Goal: Communication & Community: Answer question/provide support

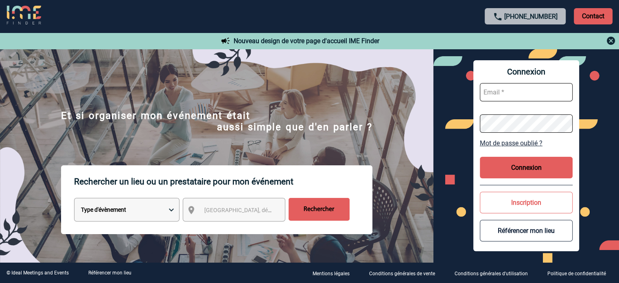
type input "gvacher@ime-groupe.com"
click at [511, 175] on button "Connexion" at bounding box center [526, 168] width 93 height 22
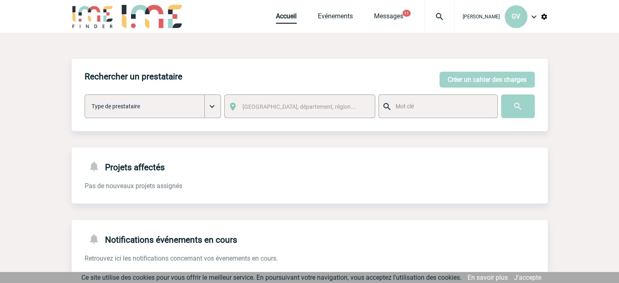
click at [441, 19] on img at bounding box center [439, 17] width 29 height 10
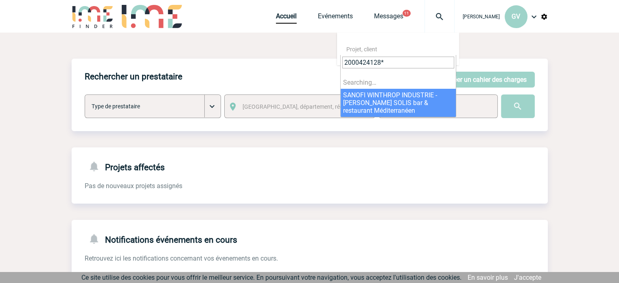
type input "2000424128*"
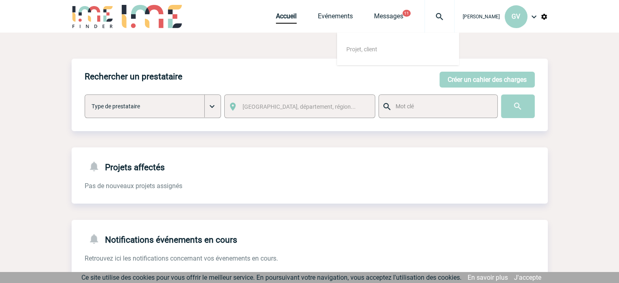
click at [389, 104] on img at bounding box center [387, 107] width 10 height 10
click at [392, 49] on span "Projet, client" at bounding box center [401, 49] width 116 height 11
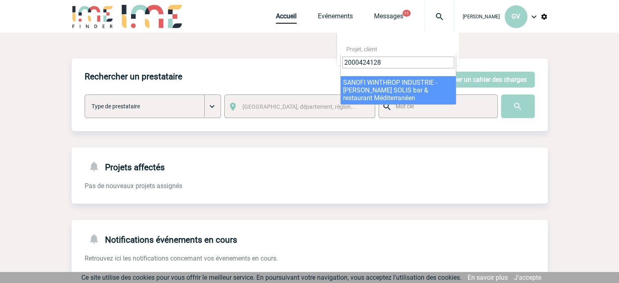
type input "2000424128"
select select "23629"
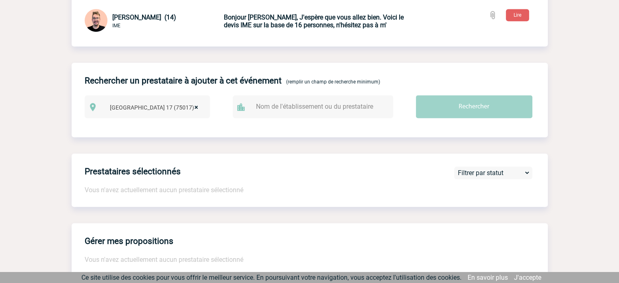
scroll to position [326, 0]
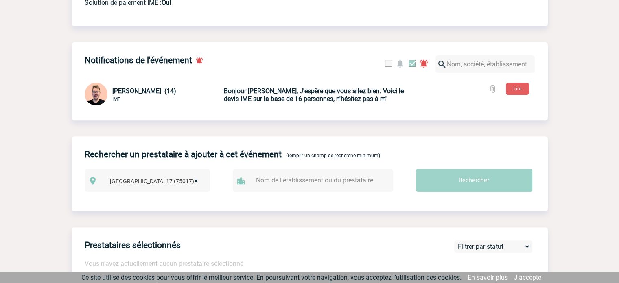
click at [390, 92] on b "Bonjour Alexandra, J'espère que vous allez bien. Voici le devis IME sur la base…" at bounding box center [314, 94] width 180 height 15
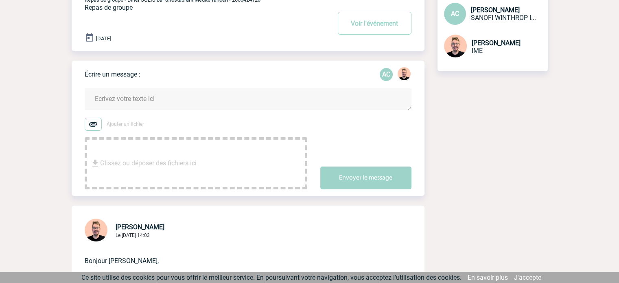
scroll to position [81, 0]
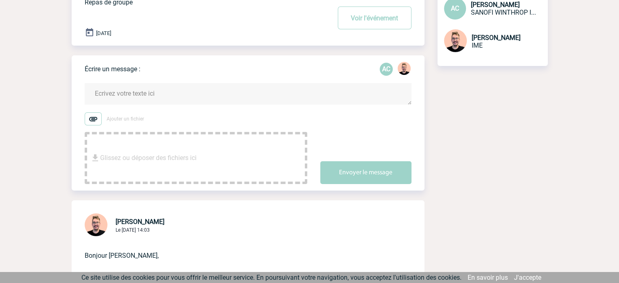
click at [127, 92] on textarea at bounding box center [248, 94] width 327 height 22
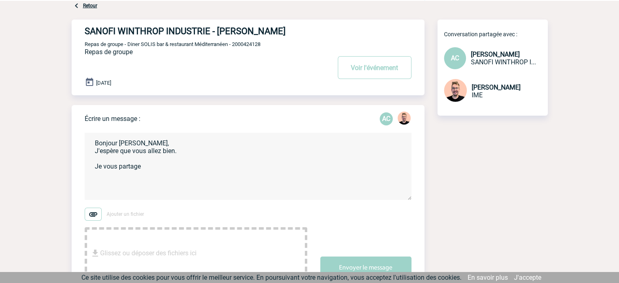
scroll to position [0, 0]
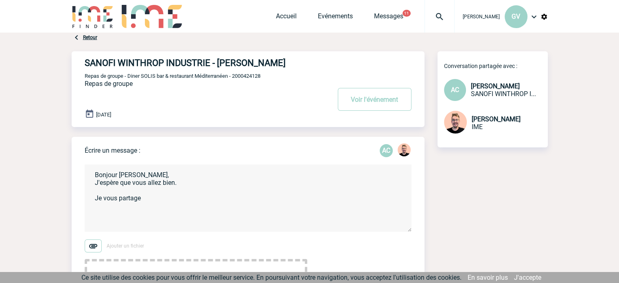
click at [146, 202] on textarea "Bonjour [PERSON_NAME], J'espère que vous allez bien. Je vous partage" at bounding box center [248, 198] width 327 height 67
click at [186, 197] on textarea "Bonjour [PERSON_NAME], J'espère que vous allez bien. Votre bon de commande a" at bounding box center [248, 198] width 327 height 67
click at [350, 197] on textarea "Bonjour [PERSON_NAME], J'espère que vous allez bien. Votre bon de commande est …" at bounding box center [248, 198] width 327 height 67
paste textarea "Puis-je utiliser votre bon de commande actuel que vous ajustez ou me faites vou…"
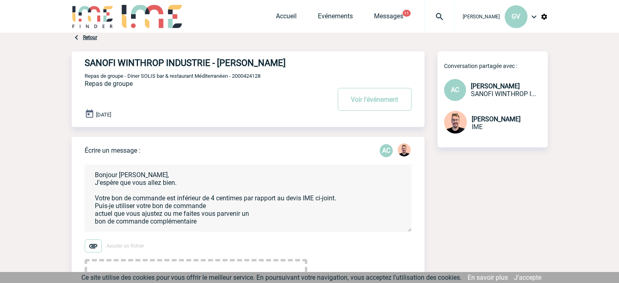
click at [95, 215] on textarea "Bonjour [PERSON_NAME], J'espère que vous allez bien. Votre bon de commande est …" at bounding box center [248, 198] width 327 height 67
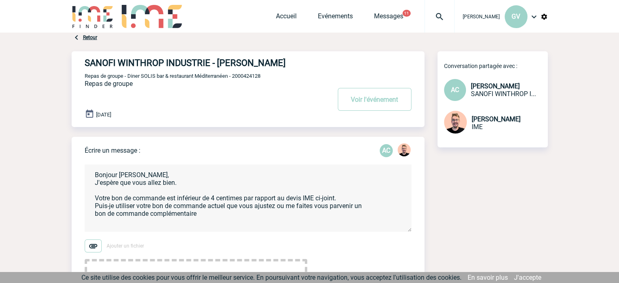
drag, startPoint x: 230, startPoint y: 207, endPoint x: 278, endPoint y: 210, distance: 48.1
click at [278, 210] on textarea "Bonjour [PERSON_NAME], J'espère que vous allez bien. Votre bon de commande est …" at bounding box center [248, 198] width 327 height 67
click at [236, 207] on textarea "Bonjour [PERSON_NAME], J'espère que vous allez bien. Votre bon de commande est …" at bounding box center [248, 198] width 327 height 67
click at [254, 209] on textarea "Bonjour [PERSON_NAME], J'espère que vous allez bien. Votre bon de commande est …" at bounding box center [248, 198] width 327 height 67
drag, startPoint x: 254, startPoint y: 208, endPoint x: 242, endPoint y: 204, distance: 12.5
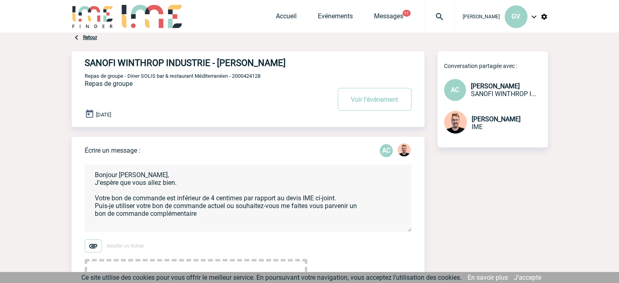
click at [242, 204] on textarea "Bonjour [PERSON_NAME], J'espère que vous allez bien. Votre bon de commande est …" at bounding box center [248, 198] width 327 height 67
drag, startPoint x: 244, startPoint y: 207, endPoint x: 267, endPoint y: 210, distance: 22.9
click at [267, 210] on textarea "Bonjour [PERSON_NAME], J'espère que vous allez bien. Votre bon de commande est …" at bounding box center [248, 198] width 327 height 67
click at [268, 208] on textarea "Bonjour [PERSON_NAME], J'espère que vous allez bien. Votre bon de commande est …" at bounding box center [248, 198] width 327 height 67
drag, startPoint x: 199, startPoint y: 215, endPoint x: 144, endPoint y: 217, distance: 55.0
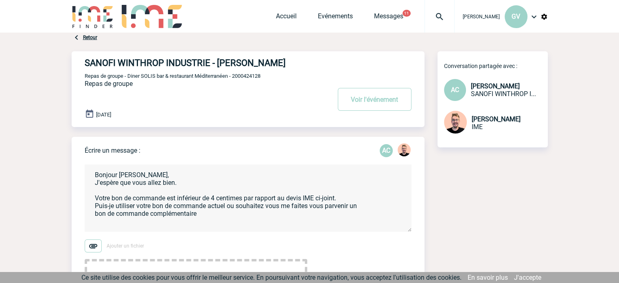
click at [149, 218] on textarea "Bonjour [PERSON_NAME], J'espère que vous allez bien. Votre bon de commande est …" at bounding box center [248, 198] width 327 height 67
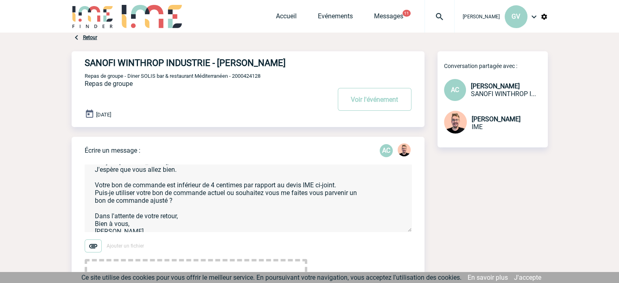
scroll to position [20, 0]
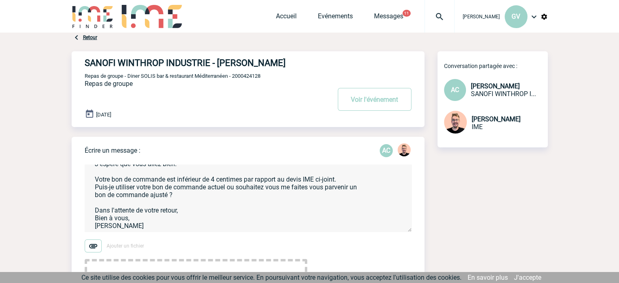
click at [93, 247] on img at bounding box center [93, 245] width 17 height 13
click at [0, 0] on input "Ajouter un fichier" at bounding box center [0, 0] width 0 height 0
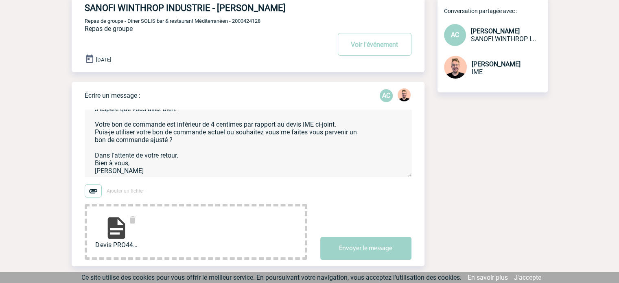
scroll to position [81, 0]
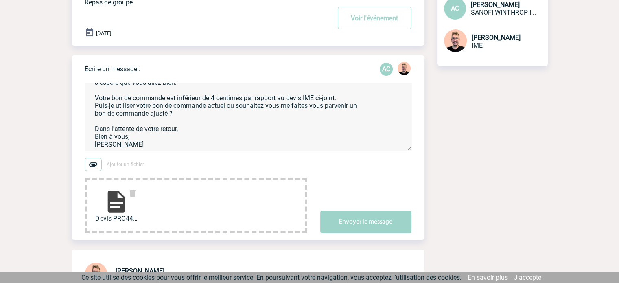
click at [114, 206] on img at bounding box center [116, 202] width 26 height 26
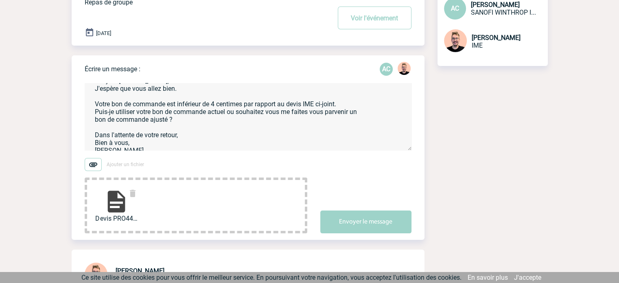
scroll to position [20, 0]
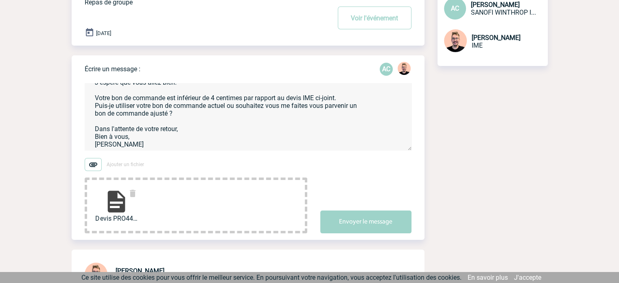
click at [309, 107] on textarea "Bonjour [PERSON_NAME], J'espère que vous allez bien. Votre bon de commande est …" at bounding box center [248, 116] width 327 height 67
drag, startPoint x: 325, startPoint y: 109, endPoint x: 303, endPoint y: 110, distance: 21.6
click at [303, 110] on textarea "Bonjour [PERSON_NAME], J'espère que vous allez bien. Votre bon de commande est …" at bounding box center [248, 116] width 327 height 67
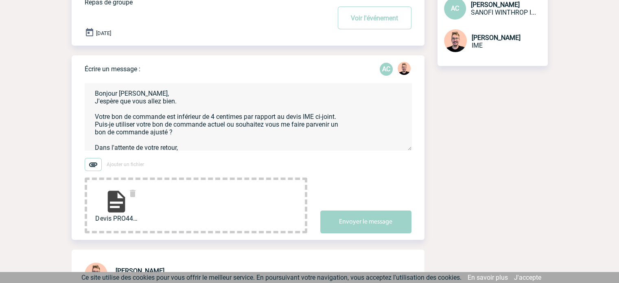
drag, startPoint x: 125, startPoint y: 145, endPoint x: 85, endPoint y: 72, distance: 83.5
click at [85, 72] on div "Écrire un message : AC Bonjour [PERSON_NAME], J'espère que vous allez bien. Vot…" at bounding box center [255, 147] width 340 height 184
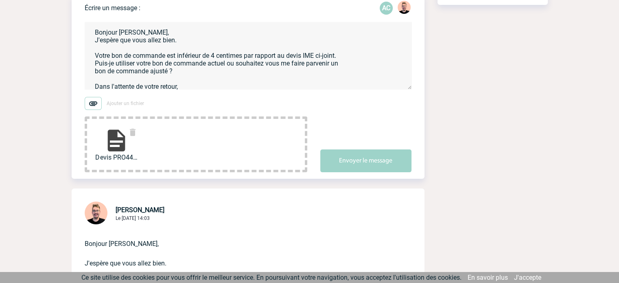
scroll to position [163, 0]
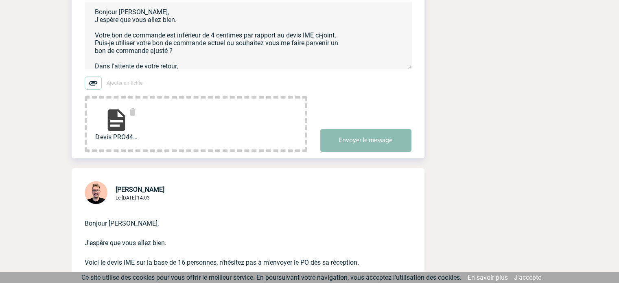
type textarea "Bonjour [PERSON_NAME], J'espère que vous allez bien. Votre bon de commande est …"
click at [350, 147] on button "Envoyer le message" at bounding box center [366, 140] width 91 height 23
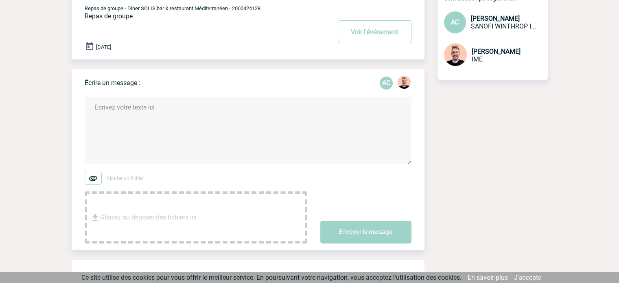
scroll to position [0, 0]
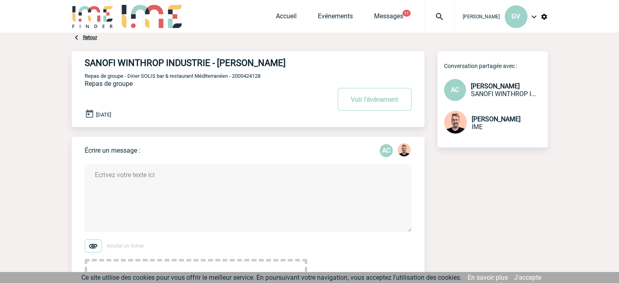
click at [256, 72] on div "SANOFI WINTHROP INDUSTRIE - [PERSON_NAME] Voir l'événement Repas de groupe - Di…" at bounding box center [255, 85] width 340 height 69
click at [257, 75] on span "Repas de groupe - Diner SOLIS bar & restaurant Méditerranéen - 2000424128" at bounding box center [173, 76] width 176 height 6
copy span "2000424128"
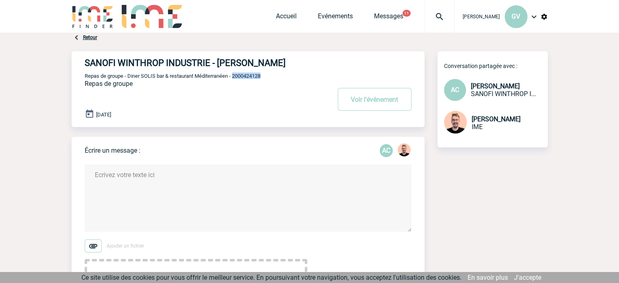
click at [91, 250] on img at bounding box center [93, 245] width 17 height 13
click at [0, 0] on input "Ajouter un fichier" at bounding box center [0, 0] width 0 height 0
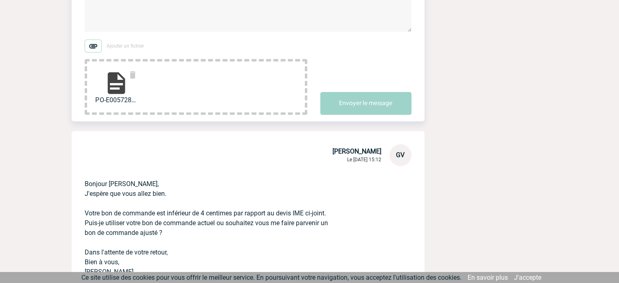
scroll to position [244, 0]
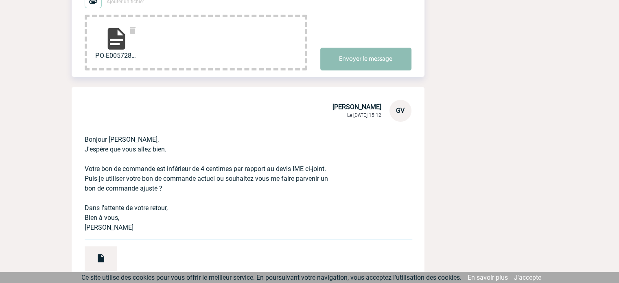
click at [343, 60] on button "Envoyer le message" at bounding box center [366, 59] width 91 height 23
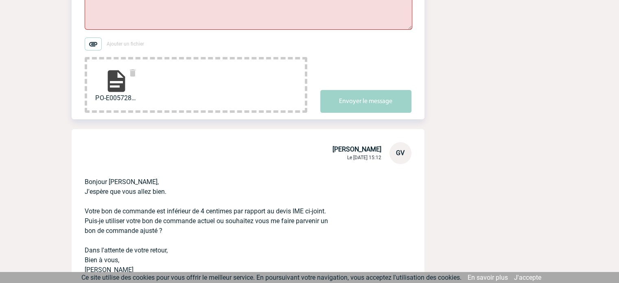
scroll to position [123, 0]
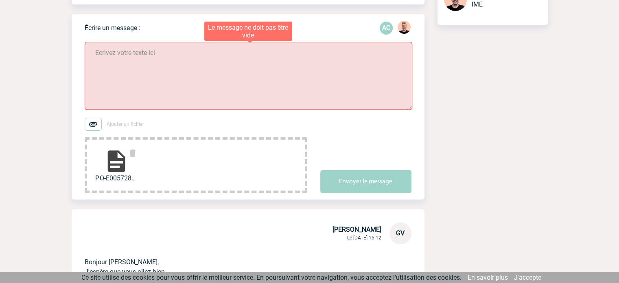
click at [193, 58] on textarea at bounding box center [249, 76] width 328 height 68
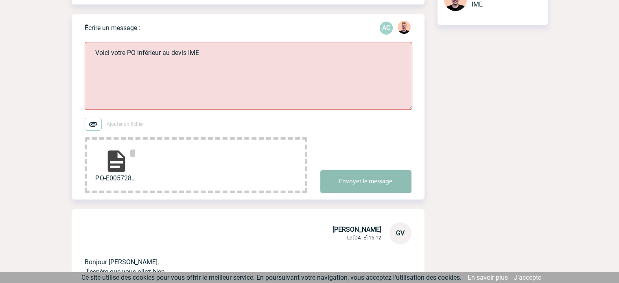
type textarea "Voici votre PO inférieur au devis IME"
click at [334, 174] on button "Envoyer le message" at bounding box center [366, 181] width 91 height 23
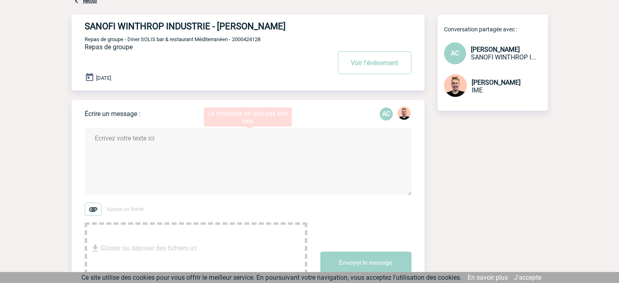
scroll to position [0, 0]
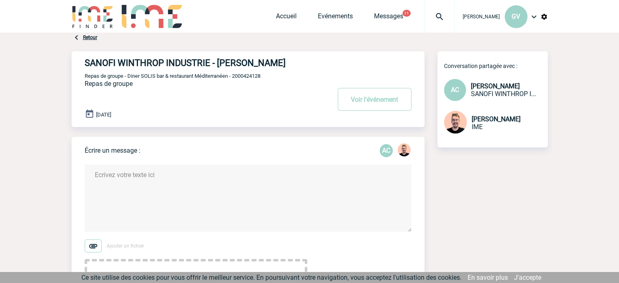
click at [436, 17] on img at bounding box center [439, 17] width 29 height 10
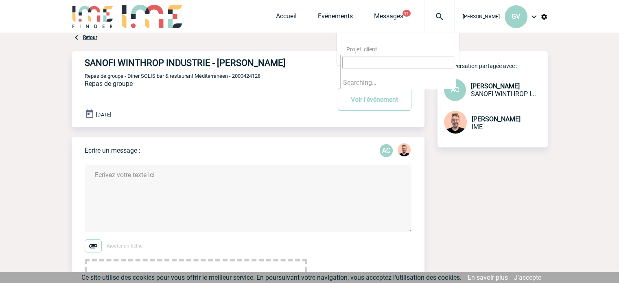
type input "2000424319"
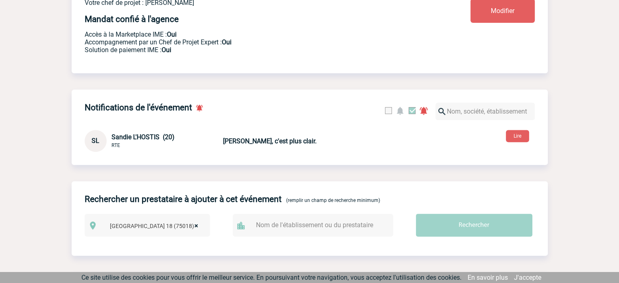
scroll to position [244, 0]
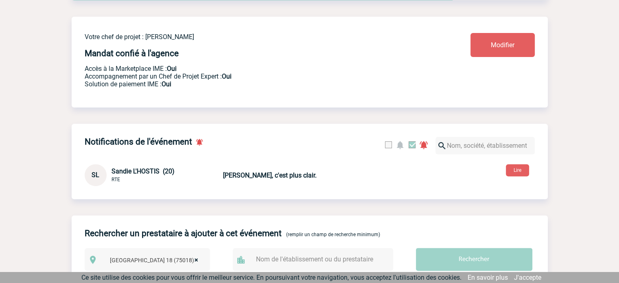
click at [254, 176] on b "[PERSON_NAME], c'est plus clair." at bounding box center [270, 175] width 94 height 8
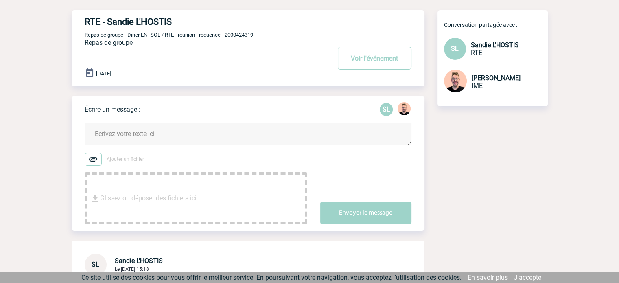
scroll to position [81, 0]
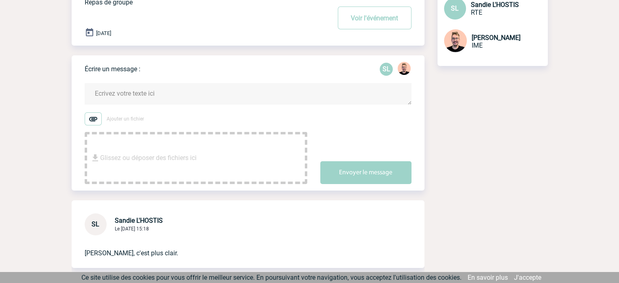
click at [118, 95] on textarea at bounding box center [248, 94] width 327 height 22
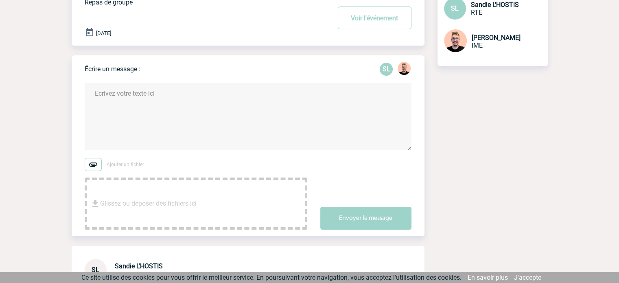
paste textarea "Bonjour XX, J’espère que vous allez bien. Pouvez-vous me confirmer que votre év…"
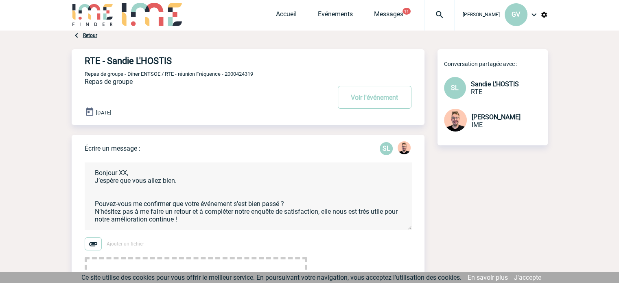
scroll to position [41, 0]
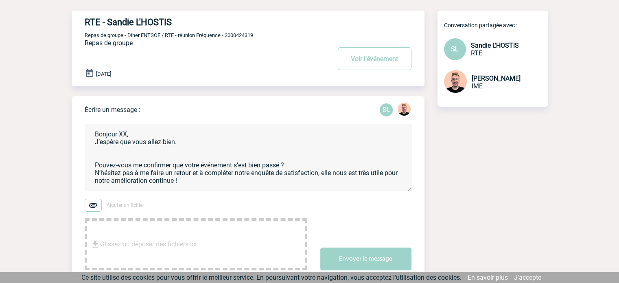
click at [127, 133] on textarea "Bonjour XX, J’espère que vous allez bien. Pouvez-vous me confirmer que votre év…" at bounding box center [248, 157] width 327 height 67
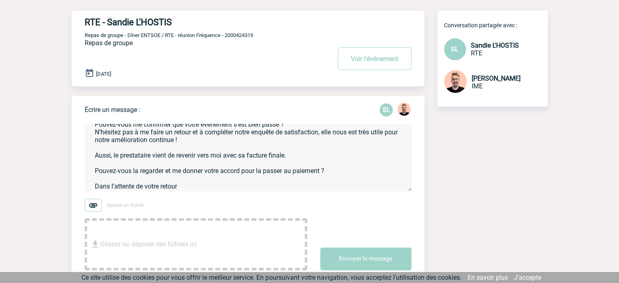
click at [192, 134] on textarea "Bonjour Sandie, J’espère que vous allez bien. Pouvez-vous me confirmer que votr…" at bounding box center [248, 157] width 327 height 67
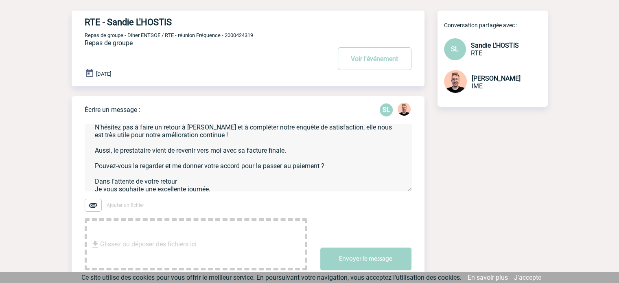
scroll to position [26, 0]
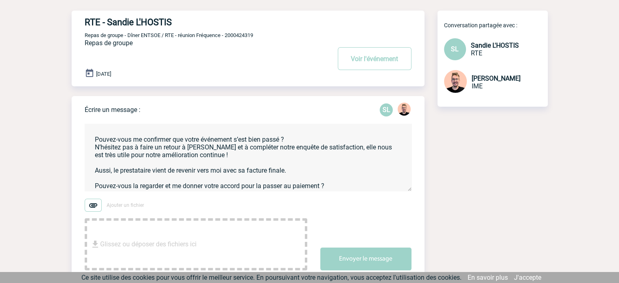
drag, startPoint x: 152, startPoint y: 172, endPoint x: 115, endPoint y: 174, distance: 36.7
click at [115, 174] on textarea "Bonjour Sandie, J’espère que vous allez bien. Pouvez-vous me confirmer que votr…" at bounding box center [248, 157] width 327 height 67
click at [309, 171] on textarea "Bonjour Sandie, J’espère que vous allez bien. Pouvez-vous me confirmer que votr…" at bounding box center [248, 157] width 327 height 67
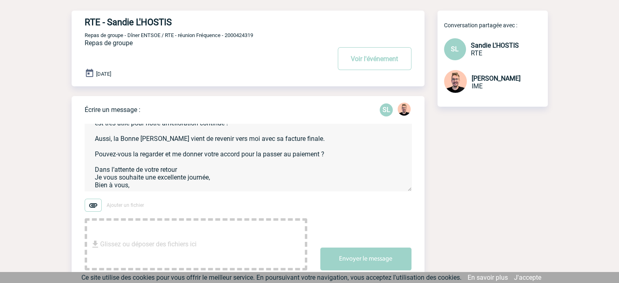
click at [155, 155] on textarea "Bonjour Sandie, J’espère que vous allez bien. Pouvez-vous me confirmer que votr…" at bounding box center [248, 157] width 327 height 67
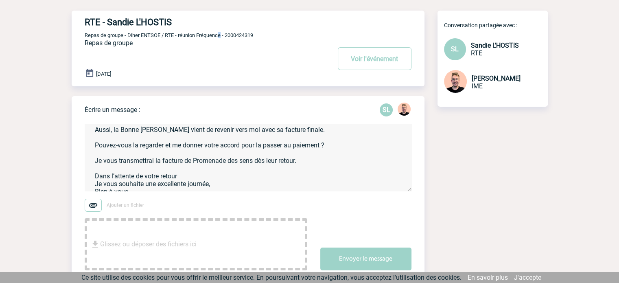
click at [222, 38] on span "Repas de groupe - Dîner ENTSOE / RTE - réunion Fréquence - 2000424319" at bounding box center [169, 35] width 169 height 6
click at [244, 38] on span "Repas de groupe - Dîner ENTSOE / RTE - réunion Fréquence - 2000424319" at bounding box center [169, 35] width 169 height 6
copy span "2000424319"
click at [98, 202] on img at bounding box center [93, 205] width 17 height 13
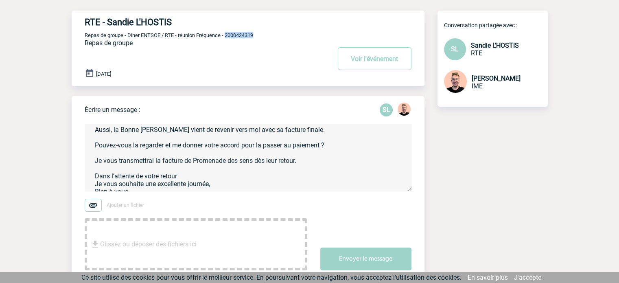
click at [0, 0] on input "Ajouter un fichier" at bounding box center [0, 0] width 0 height 0
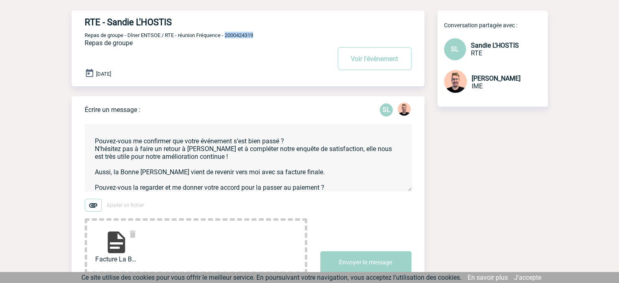
scroll to position [0, 0]
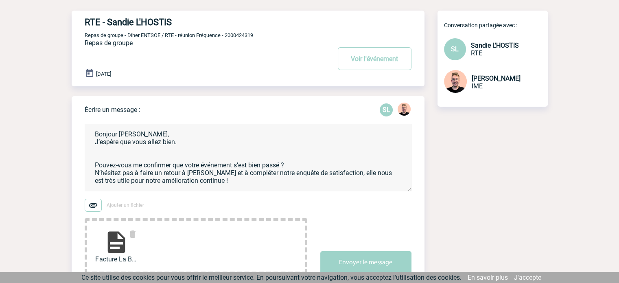
click at [169, 151] on textarea "Bonjour Sandie, J’espère que vous allez bien. Pouvez-vous me confirmer que votr…" at bounding box center [248, 157] width 327 height 67
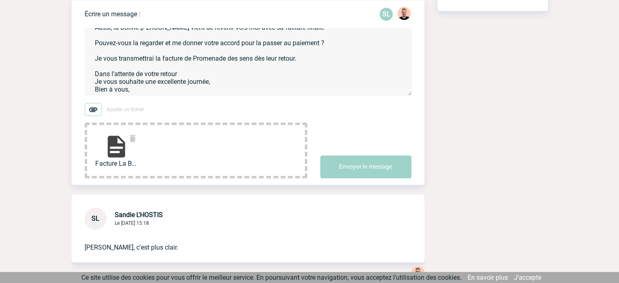
scroll to position [204, 0]
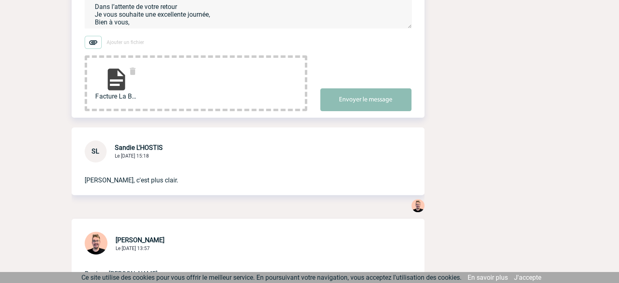
type textarea "Bonjour Sandie, J’espère que vous allez bien. Pouvez-vous me confirmer que votr…"
drag, startPoint x: 345, startPoint y: 97, endPoint x: 340, endPoint y: 93, distance: 6.7
click at [343, 94] on button "Envoyer le message" at bounding box center [366, 99] width 91 height 23
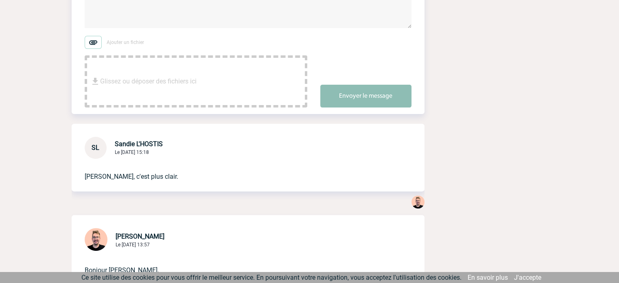
scroll to position [278, 0]
